Goal: Information Seeking & Learning: Learn about a topic

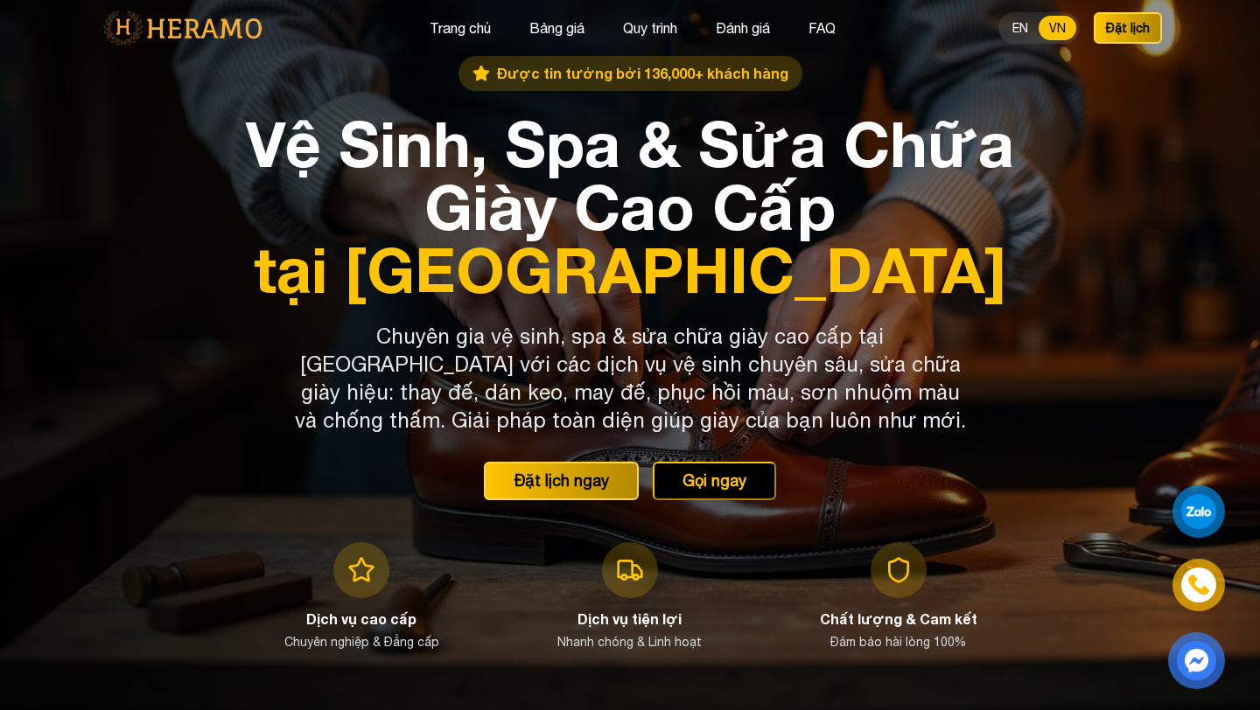
scroll to position [37, 0]
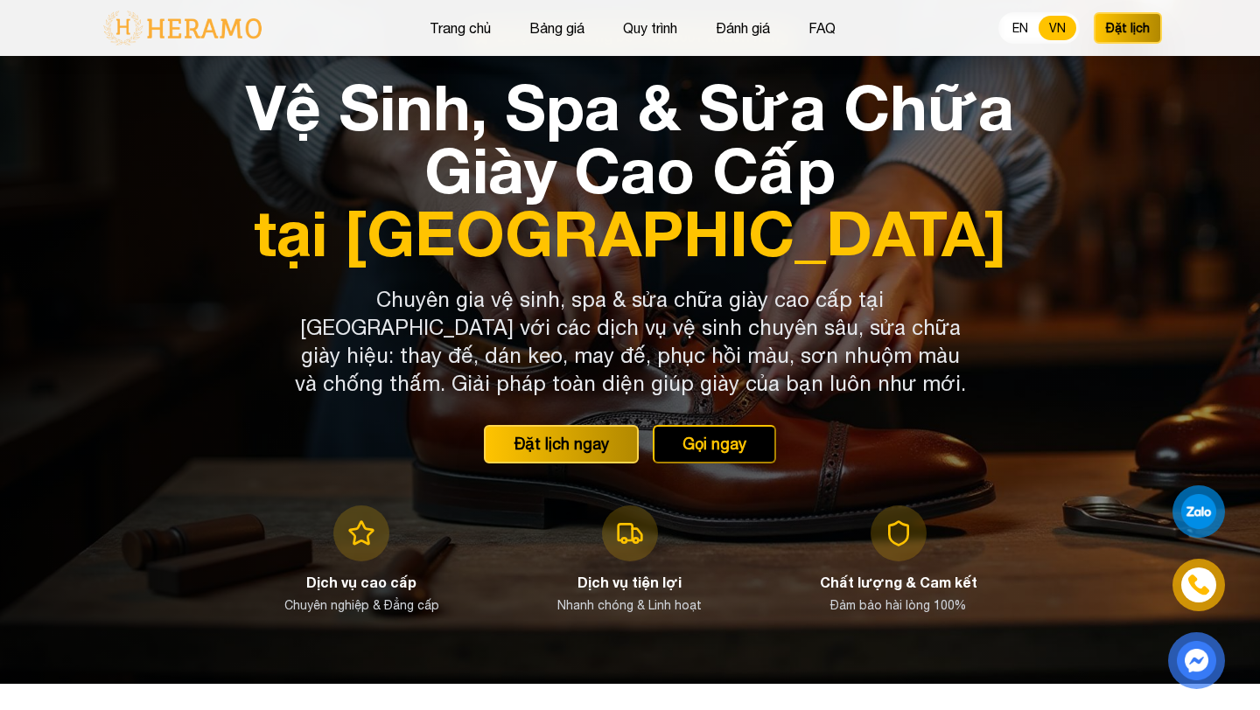
drag, startPoint x: 482, startPoint y: 274, endPoint x: 795, endPoint y: 284, distance: 313.4
click at [790, 285] on p "Chuyên gia vệ sinh, spa & sửa chữa giày cao cấp tại [GEOGRAPHIC_DATA] với các d…" at bounding box center [630, 341] width 672 height 112
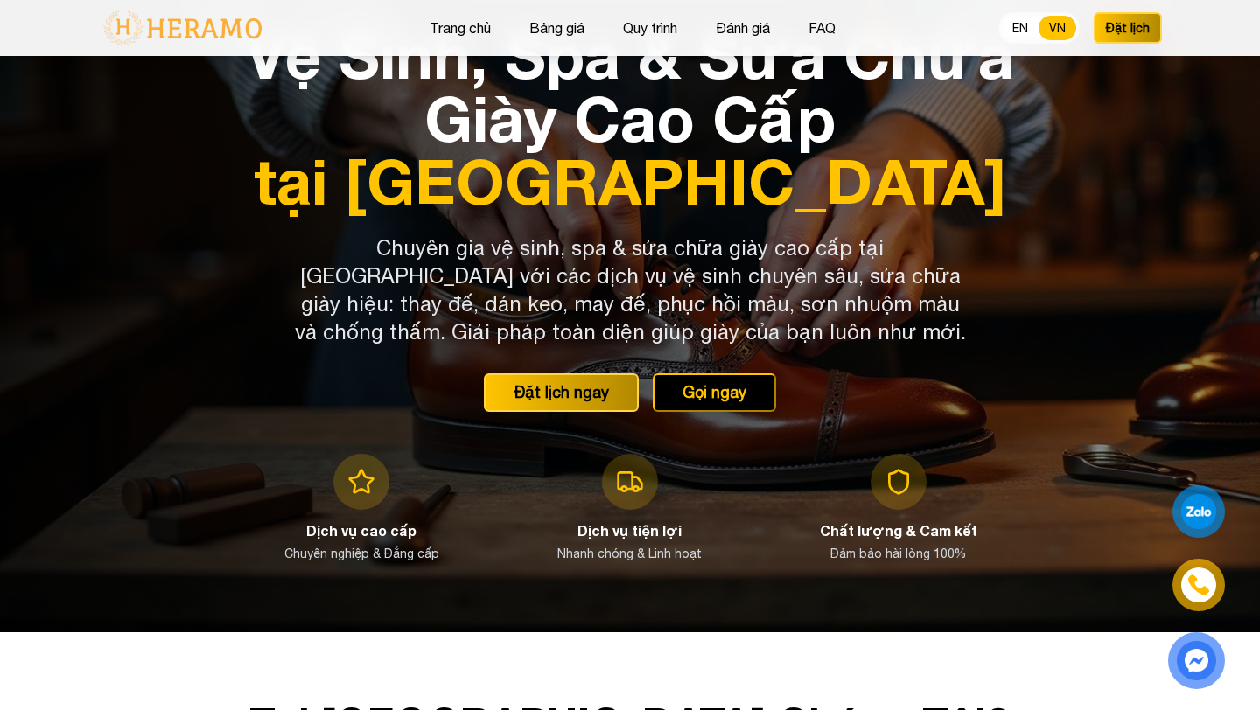
click at [607, 284] on p "Chuyên gia vệ sinh, spa & sửa chữa giày cao cấp tại [GEOGRAPHIC_DATA] với các d…" at bounding box center [630, 290] width 672 height 112
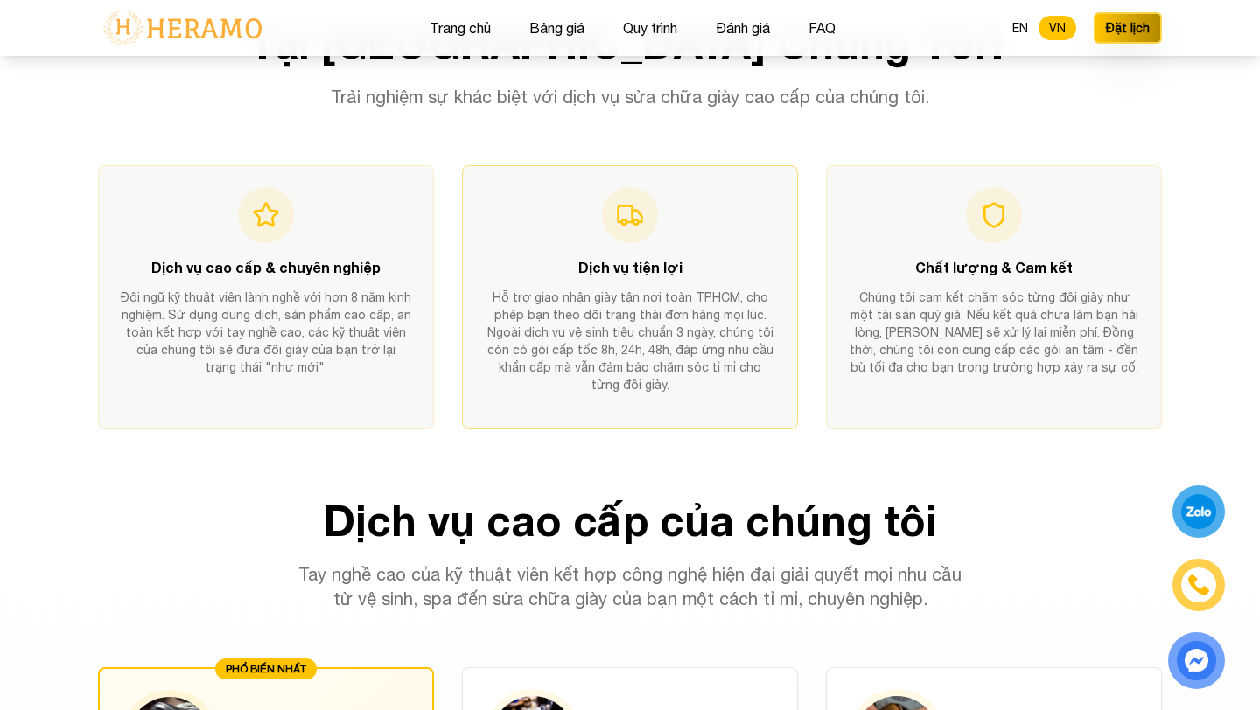
scroll to position [750, 0]
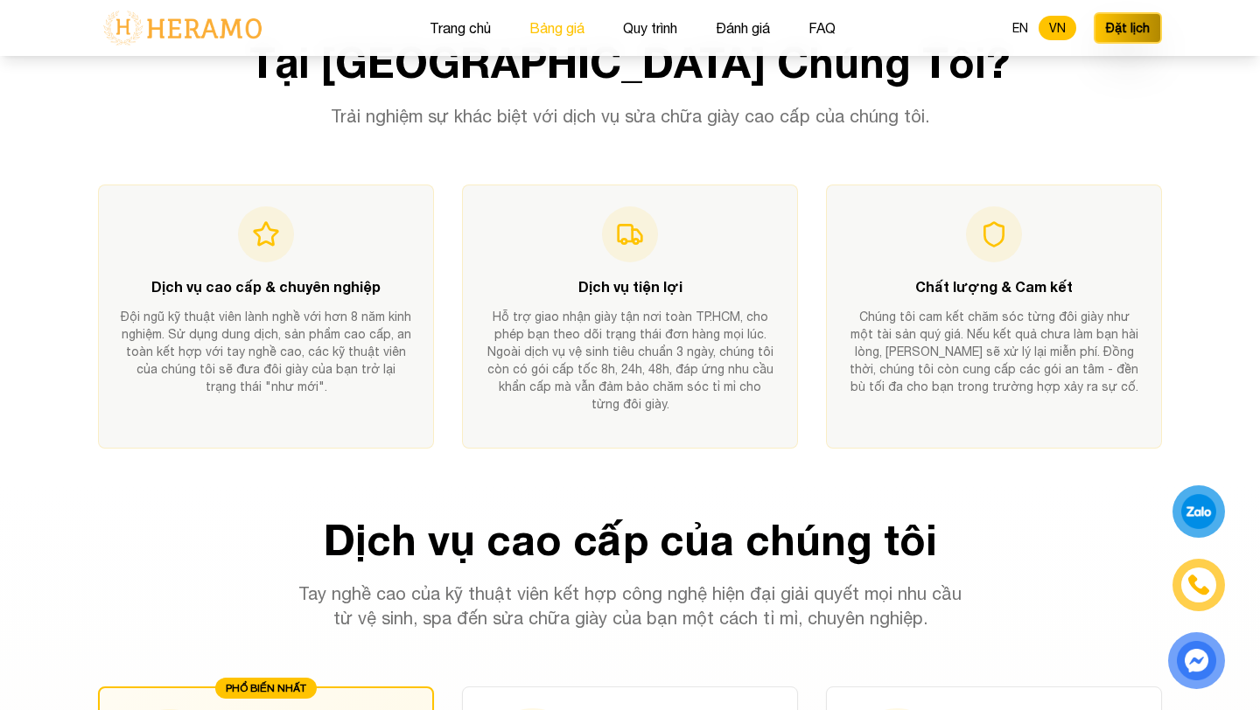
click at [561, 32] on button "Bảng giá" at bounding box center [557, 28] width 66 height 23
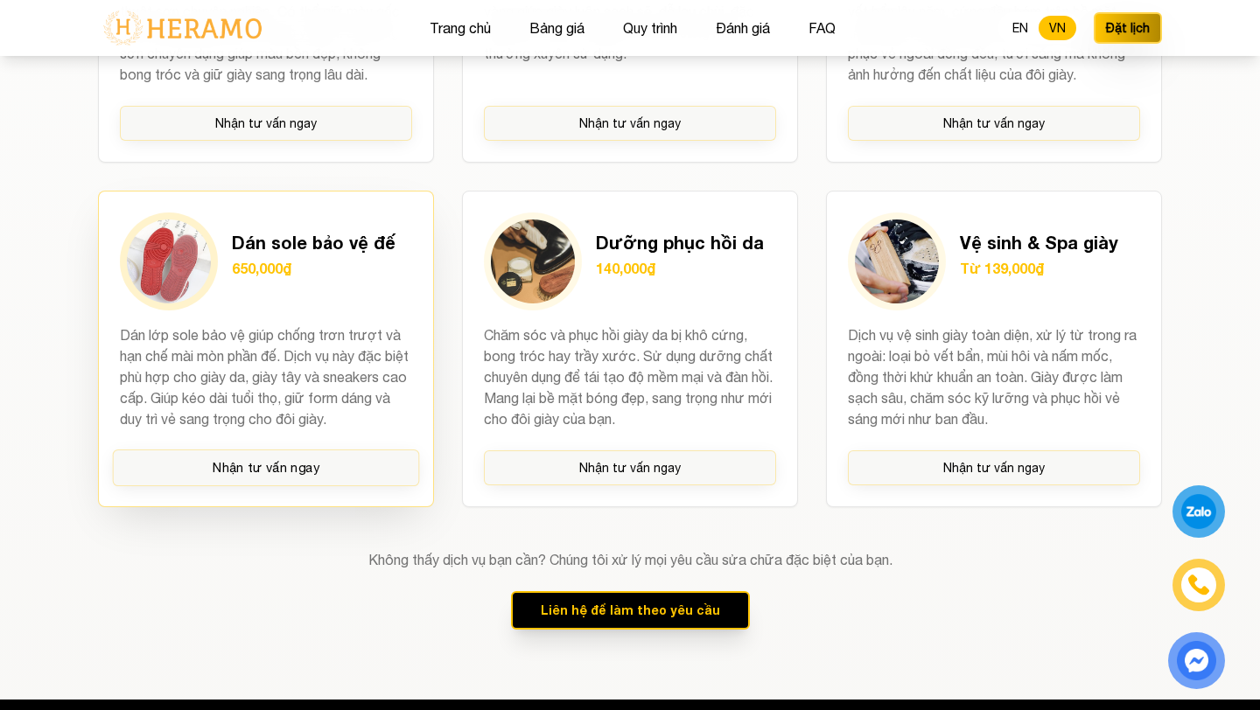
scroll to position [1483, 0]
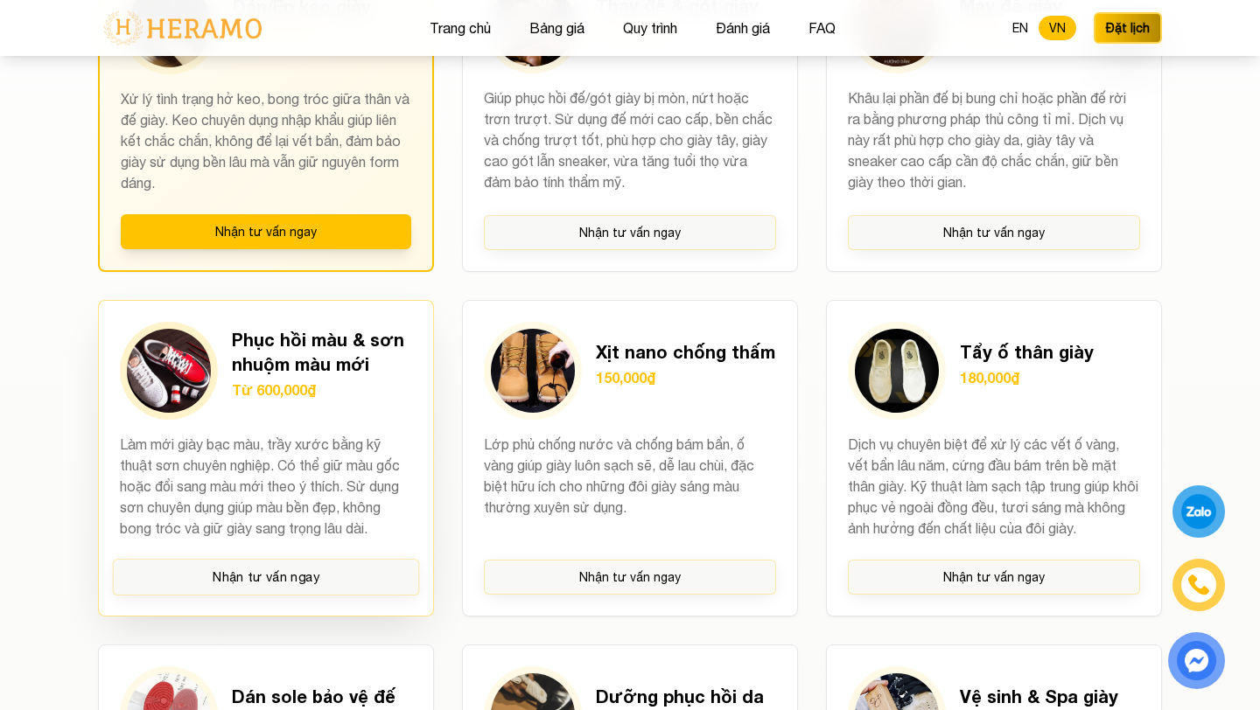
click at [353, 367] on h3 "Phục hồi màu & sơn nhuộm màu mới" at bounding box center [322, 351] width 180 height 49
click at [353, 472] on p "Làm mới giày bạc màu, trầy xước bằng kỹ thuật sơn chuyên nghiệp. Có thể giữ màu…" at bounding box center [266, 486] width 292 height 105
click at [339, 350] on h3 "Phục hồi màu & sơn nhuộm màu mới" at bounding box center [322, 351] width 180 height 49
click at [336, 425] on div "Phục hồi màu & sơn nhuộm màu mới Từ 600,000₫ Làm mới giày bạc màu, trầy xước bằ…" at bounding box center [266, 458] width 336 height 317
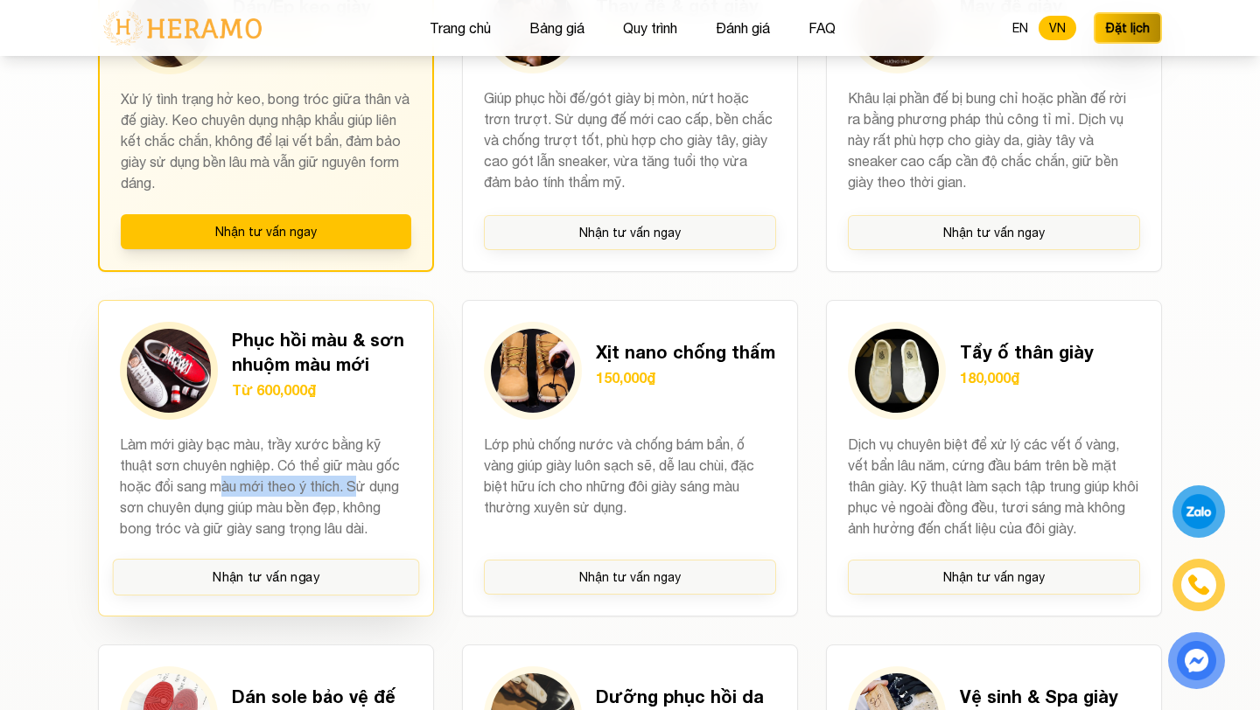
drag, startPoint x: 222, startPoint y: 491, endPoint x: 381, endPoint y: 491, distance: 158.4
click at [381, 491] on p "Làm mới giày bạc màu, trầy xước bằng kỹ thuật sơn chuyên nghiệp. Có thể giữ màu…" at bounding box center [266, 486] width 292 height 105
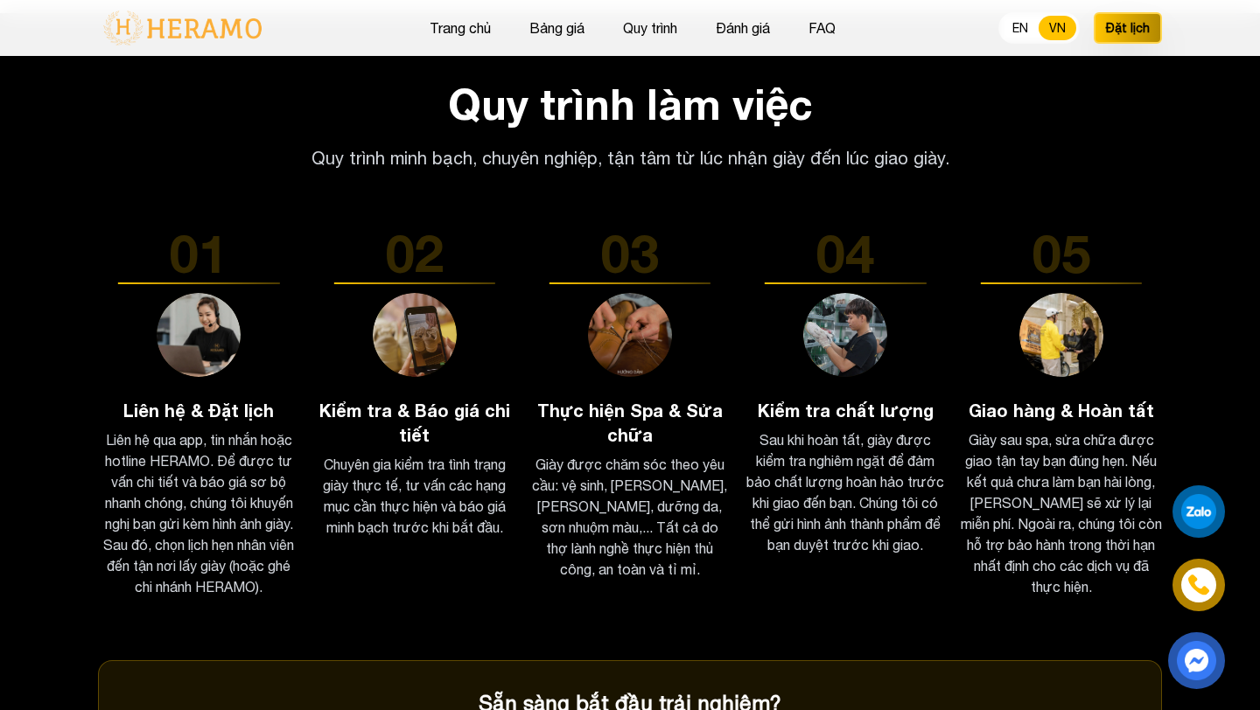
scroll to position [750, 0]
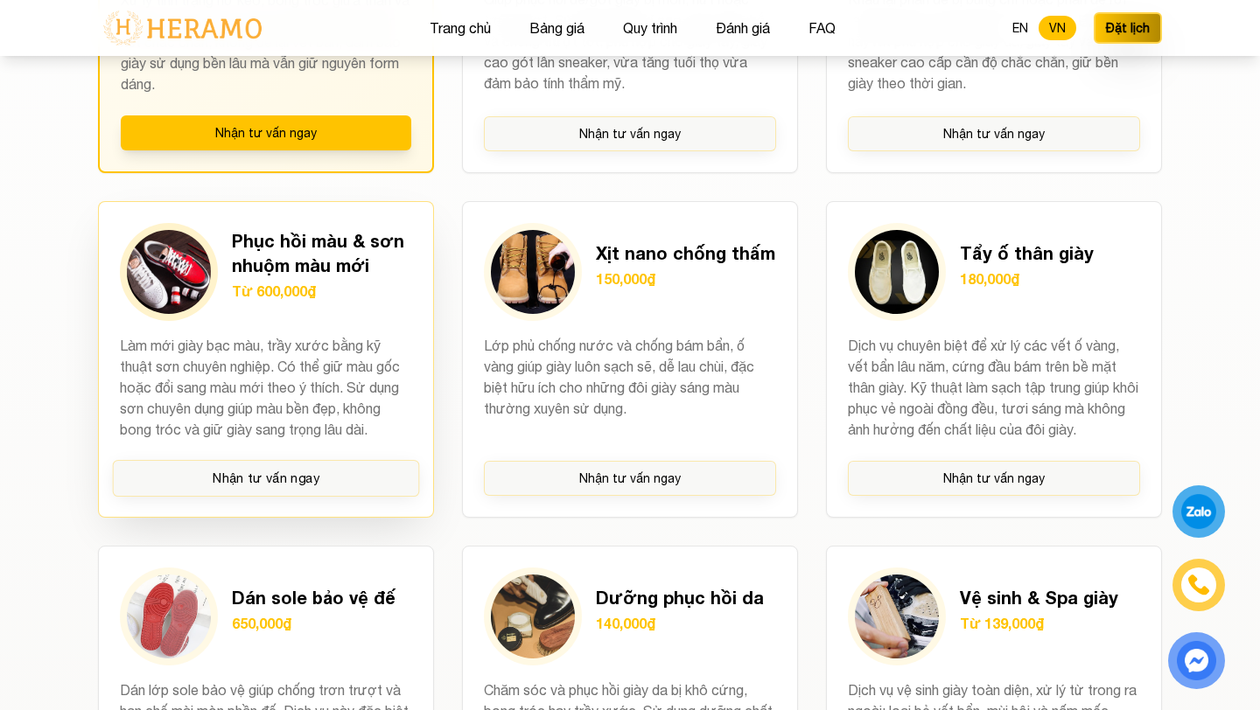
scroll to position [1616, 0]
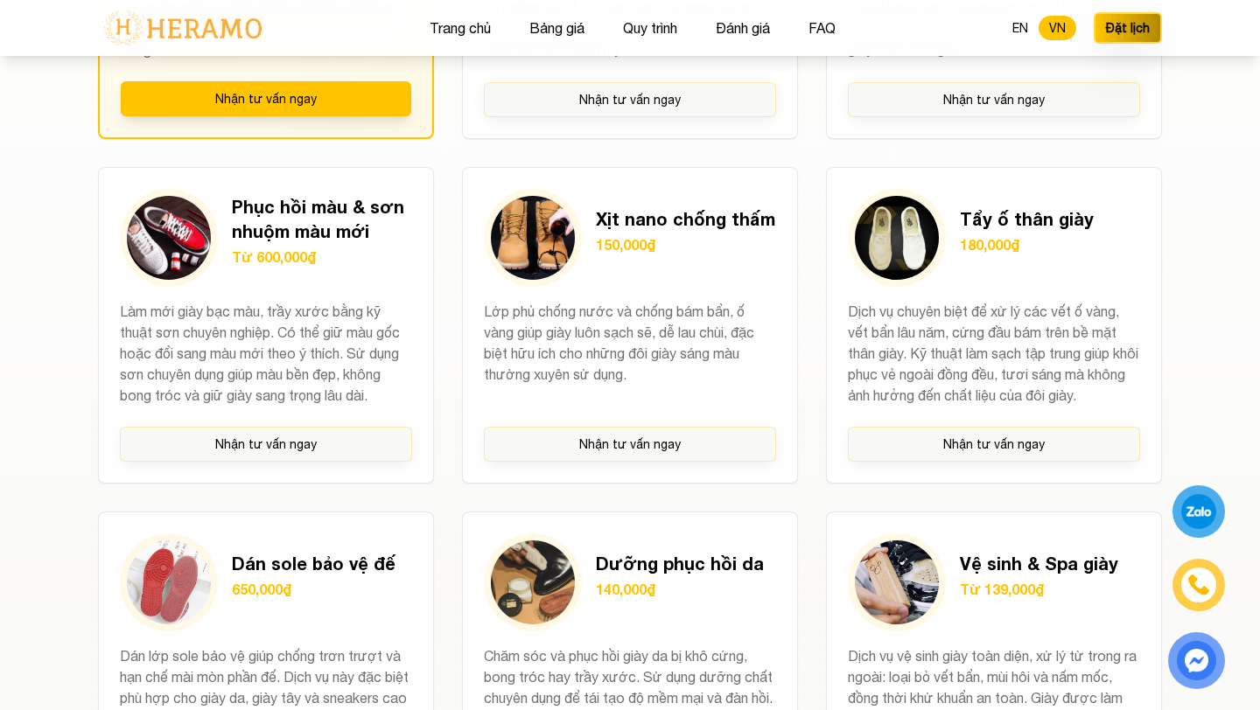
click at [441, 398] on div "PHỔ BIẾN NHẤT Dán/Ép keo giày Từ 180,000đ Xử lý tình trạng hở keo, bong tróc gi…" at bounding box center [630, 325] width 1064 height 1008
